Goal: Find specific page/section: Find specific page/section

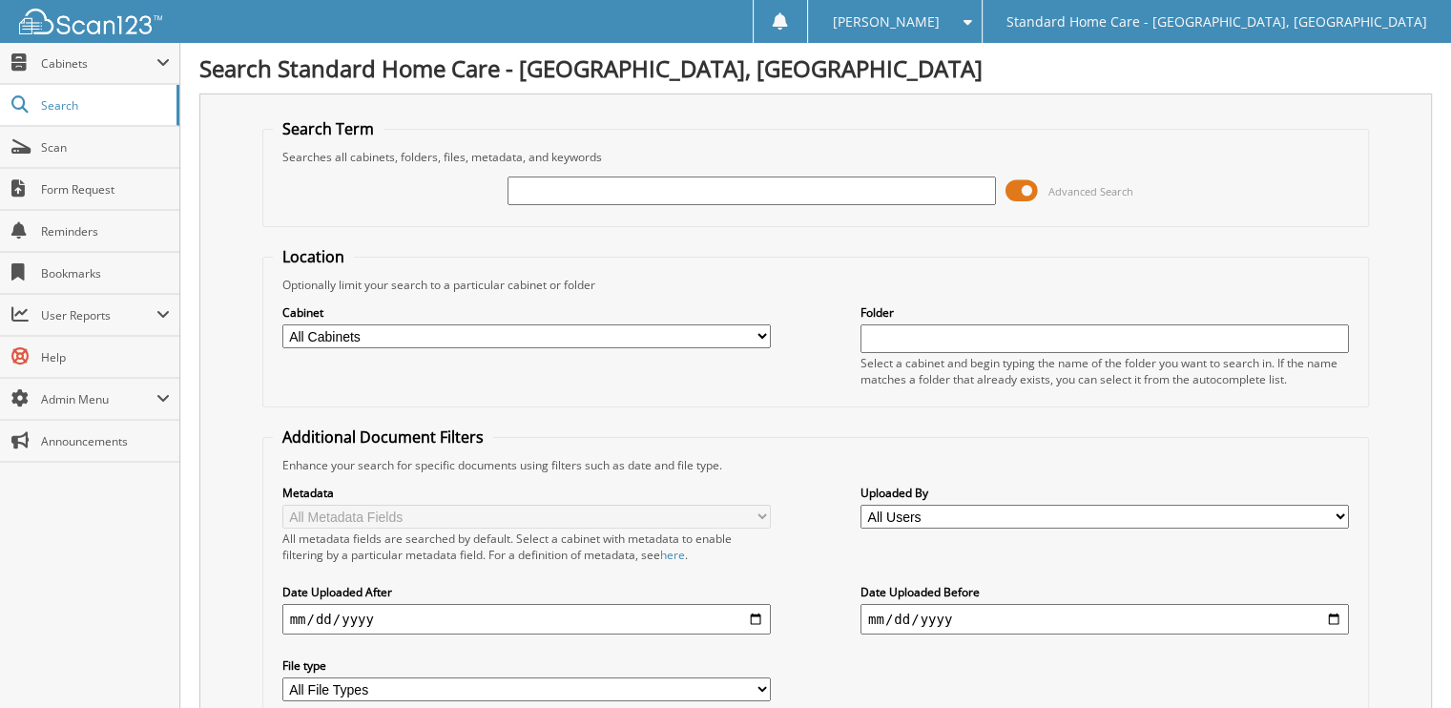
click at [638, 197] on input "text" at bounding box center [751, 190] width 488 height 29
type input "yansi"
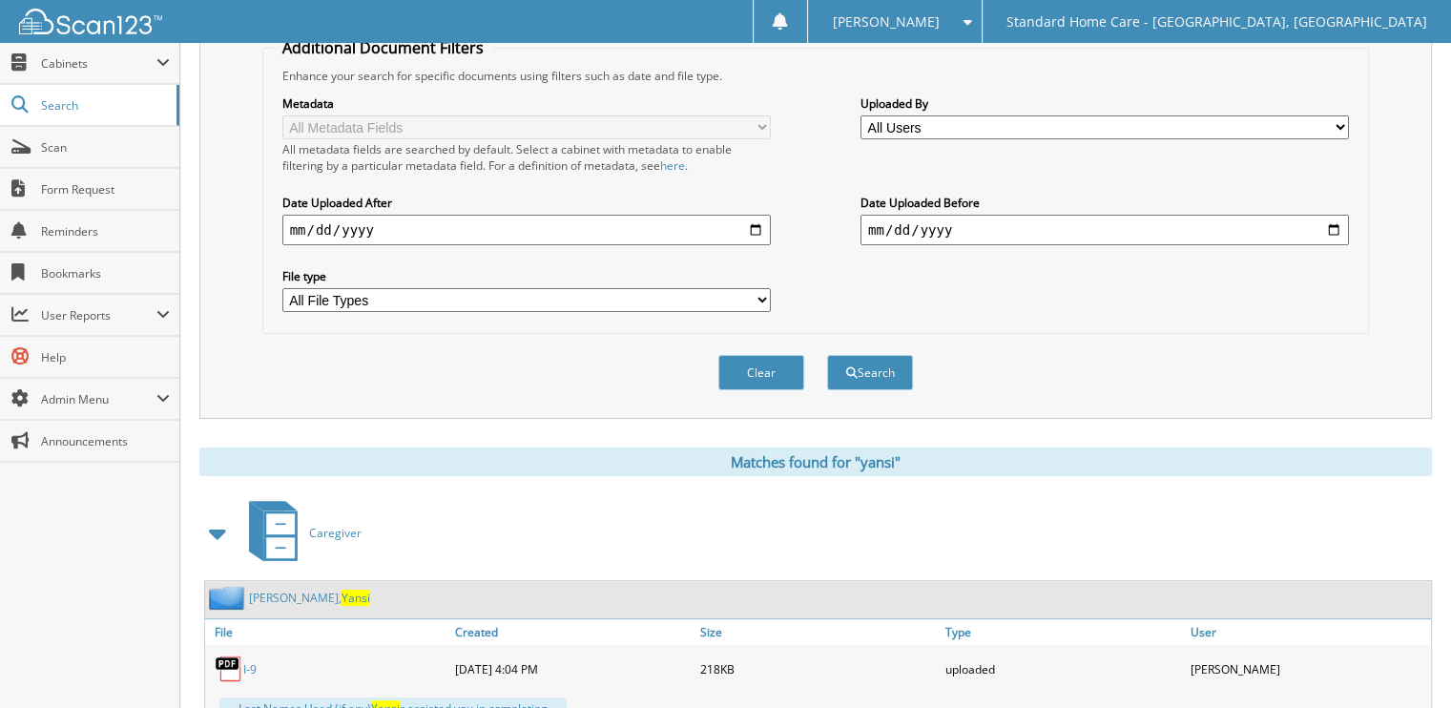
scroll to position [477, 0]
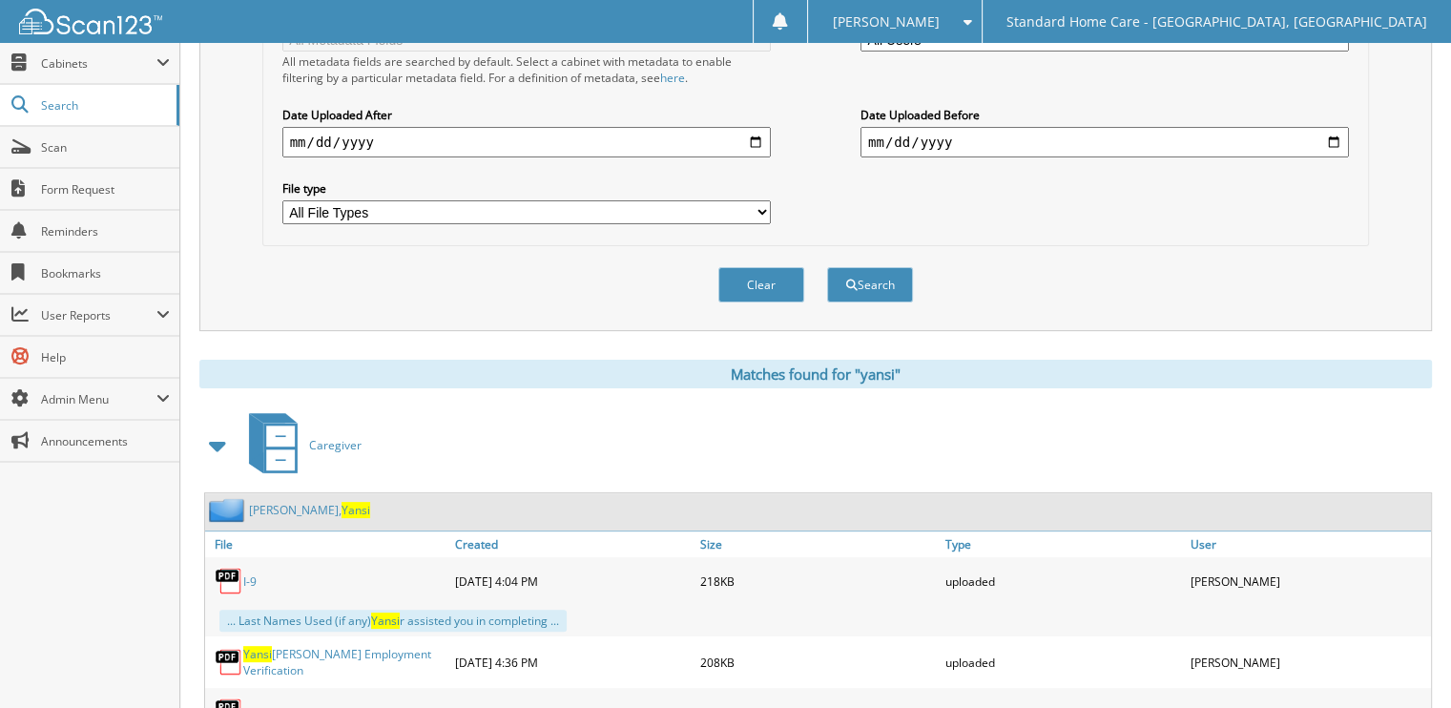
click at [341, 502] on span "Yansi" at bounding box center [355, 510] width 29 height 16
